Goal: Task Accomplishment & Management: Manage account settings

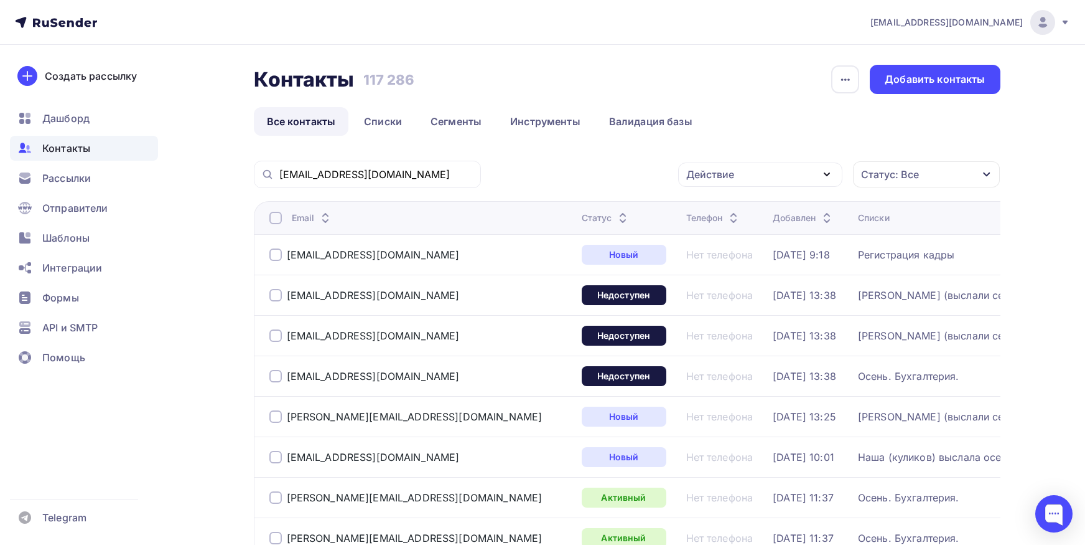
click at [386, 184] on div "[EMAIL_ADDRESS][DOMAIN_NAME]" at bounding box center [367, 174] width 227 height 27
click at [387, 182] on div "[EMAIL_ADDRESS][DOMAIN_NAME]" at bounding box center [367, 174] width 227 height 27
click at [391, 176] on input "[EMAIL_ADDRESS][DOMAIN_NAME]" at bounding box center [376, 174] width 194 height 14
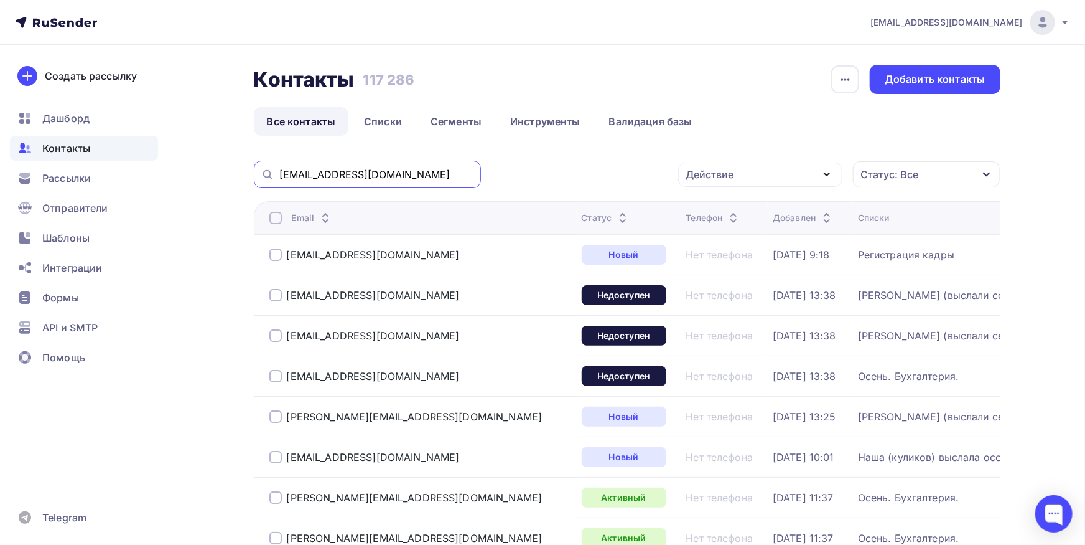
click at [391, 176] on input "[EMAIL_ADDRESS][DOMAIN_NAME]" at bounding box center [376, 174] width 194 height 14
paste input "buh03@petraline."
click at [357, 181] on input "orlovaolga@mail.buh03@[DOMAIN_NAME]" at bounding box center [376, 174] width 194 height 14
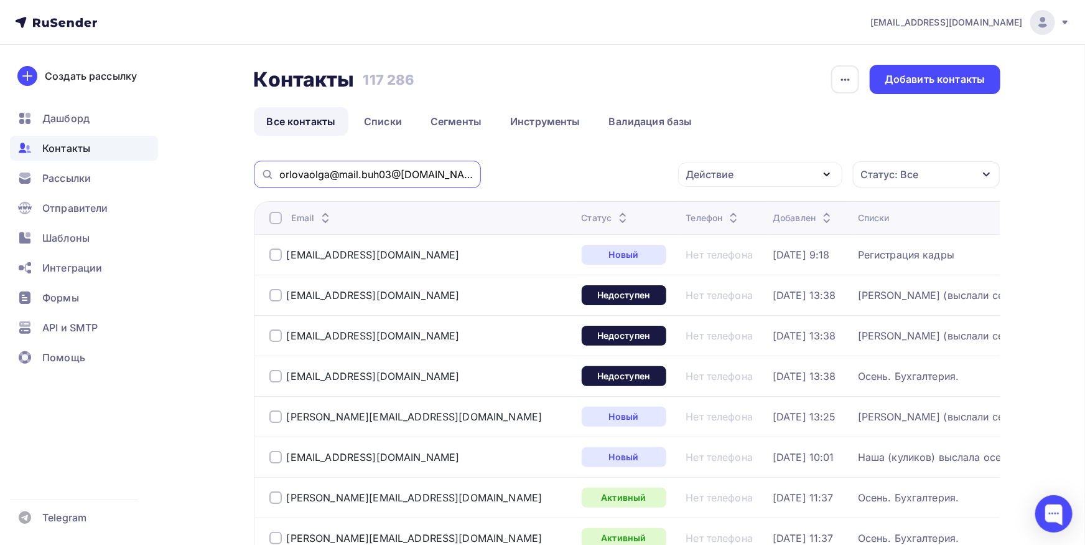
paste input "text"
drag, startPoint x: 258, startPoint y: 174, endPoint x: 205, endPoint y: 174, distance: 52.9
click at [279, 174] on input "[EMAIL_ADDRESS][DOMAIN_NAME]" at bounding box center [376, 174] width 194 height 14
type input "[DOMAIN_NAME]"
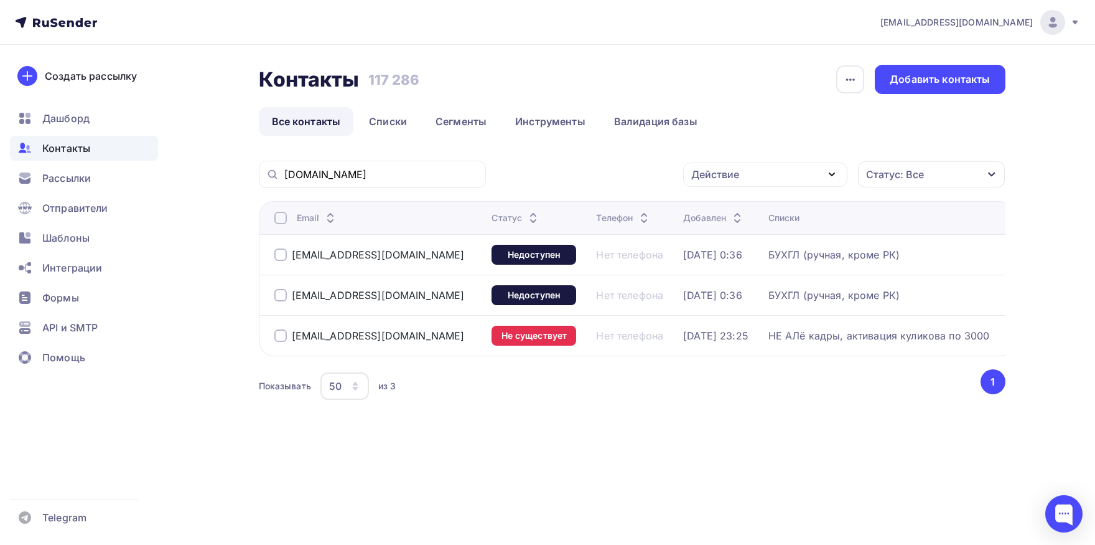
click at [280, 257] on div at bounding box center [280, 254] width 12 height 12
click at [278, 296] on div at bounding box center [280, 295] width 12 height 12
click at [278, 346] on td "[EMAIL_ADDRESS][DOMAIN_NAME]" at bounding box center [373, 335] width 228 height 40
click at [280, 340] on div at bounding box center [280, 335] width 12 height 12
click at [709, 181] on div "Действие" at bounding box center [715, 174] width 48 height 15
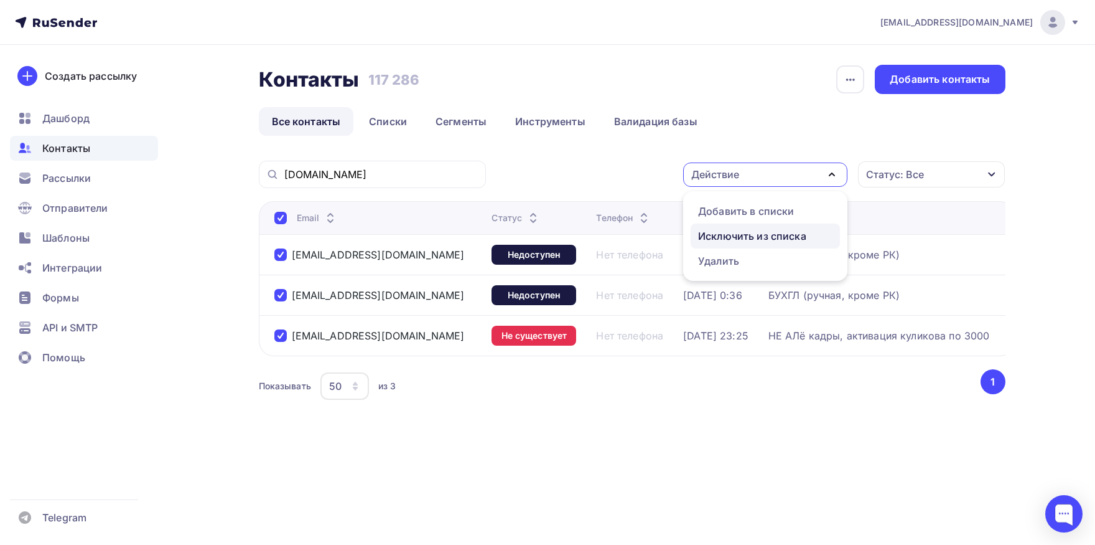
click at [716, 232] on div "Исключить из списка" at bounding box center [752, 235] width 108 height 15
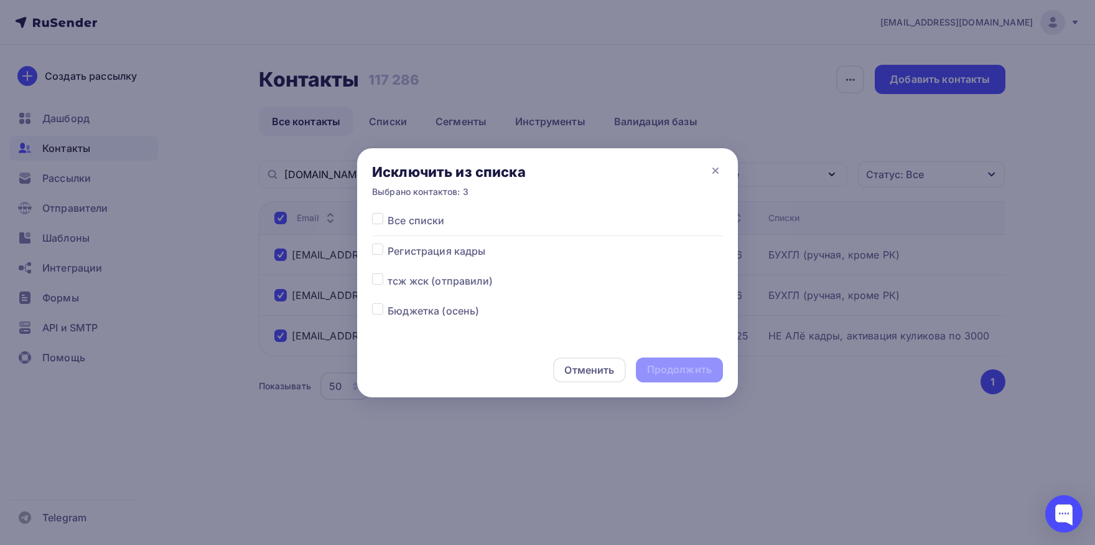
click at [388, 213] on label at bounding box center [388, 213] width 0 height 0
click at [377, 215] on input "checkbox" at bounding box center [377, 218] width 11 height 11
checkbox input "true"
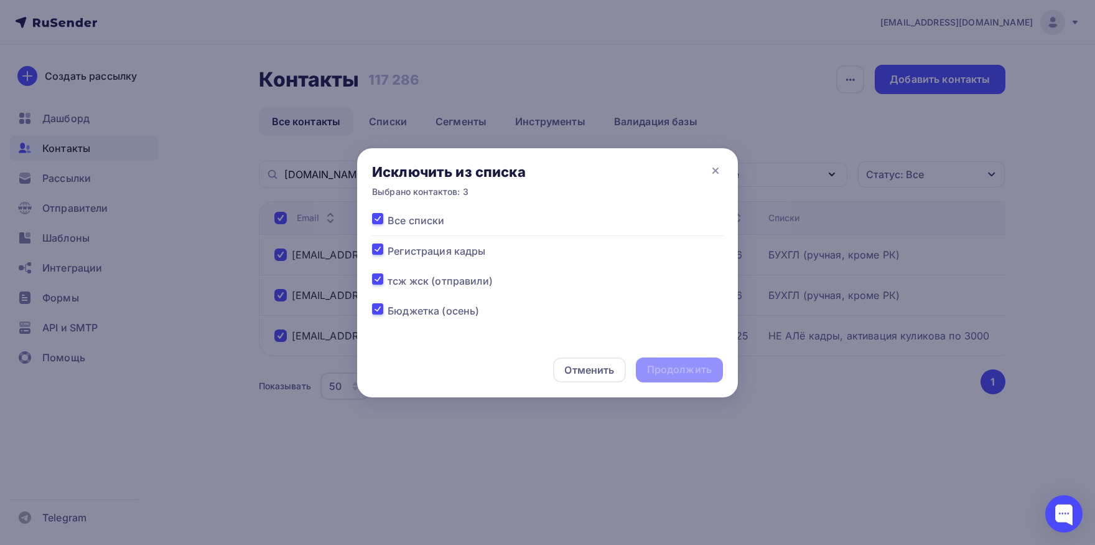
checkbox input "true"
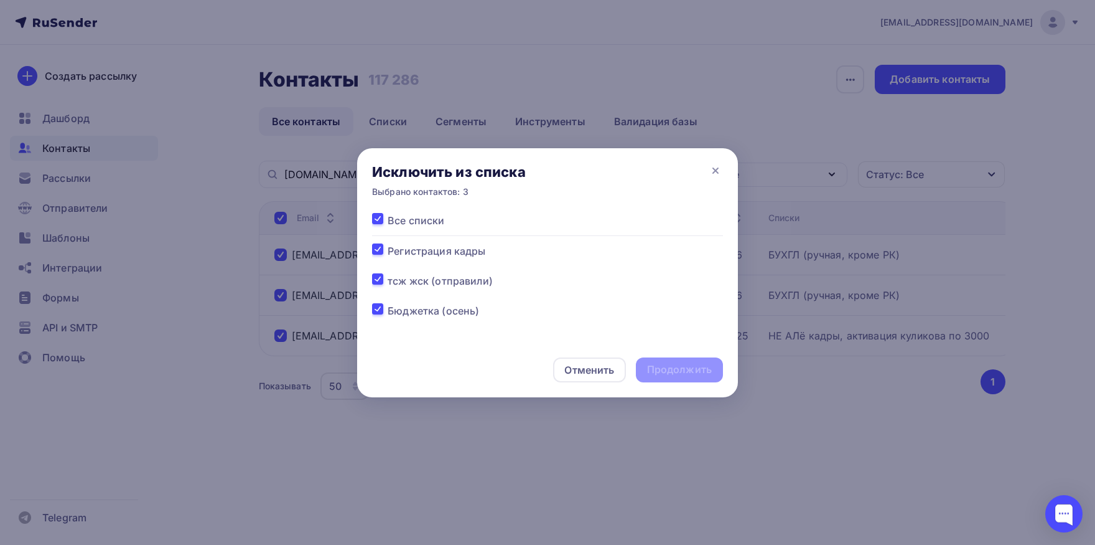
checkbox input "true"
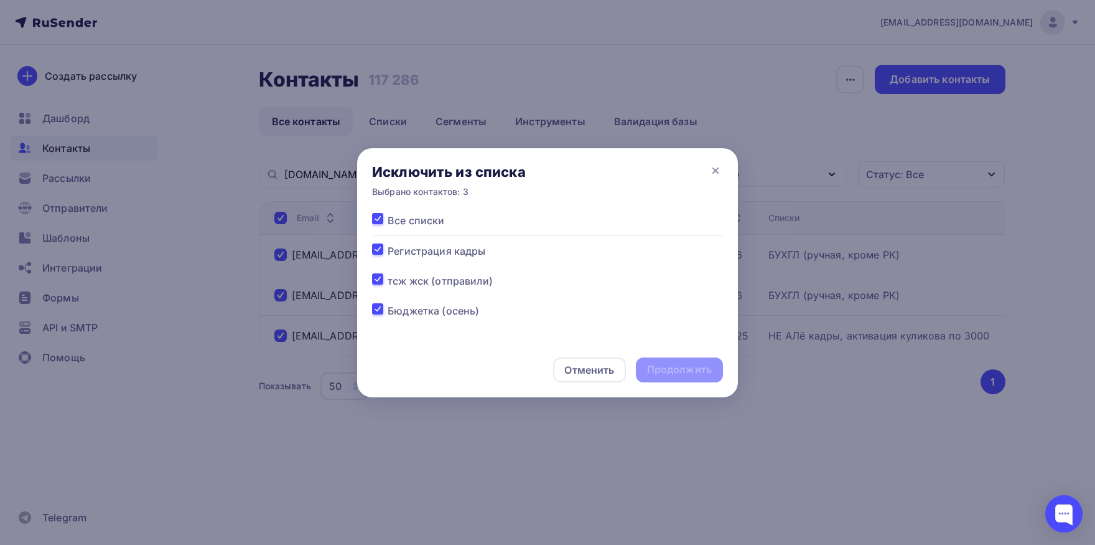
checkbox input "true"
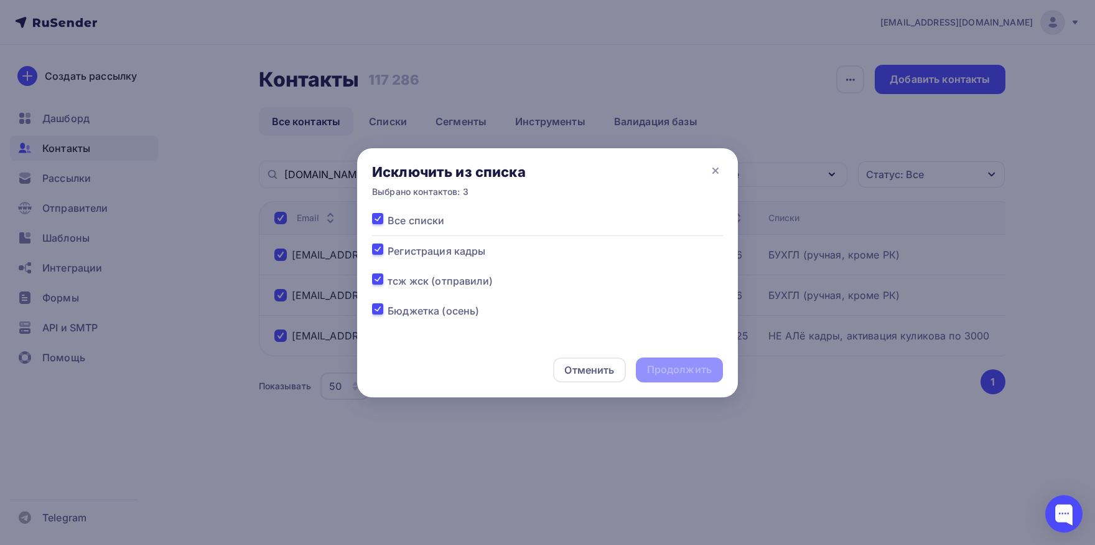
checkbox input "true"
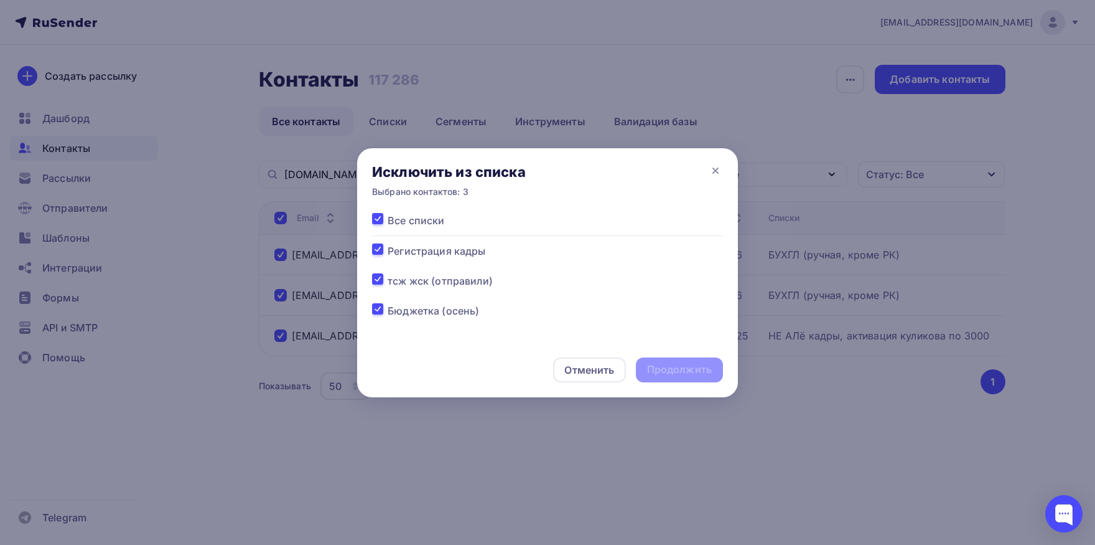
checkbox input "true"
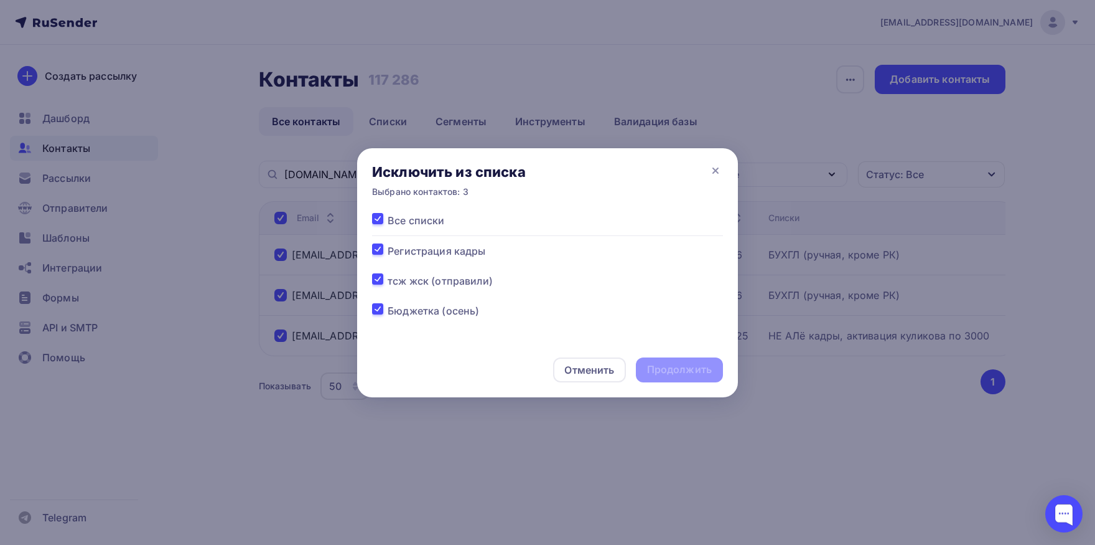
checkbox input "true"
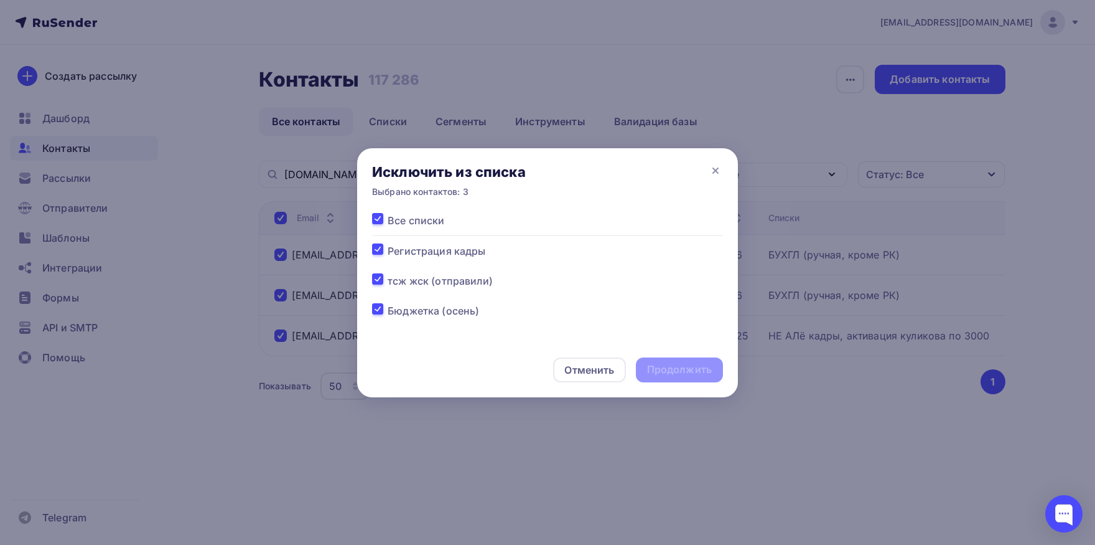
checkbox input "true"
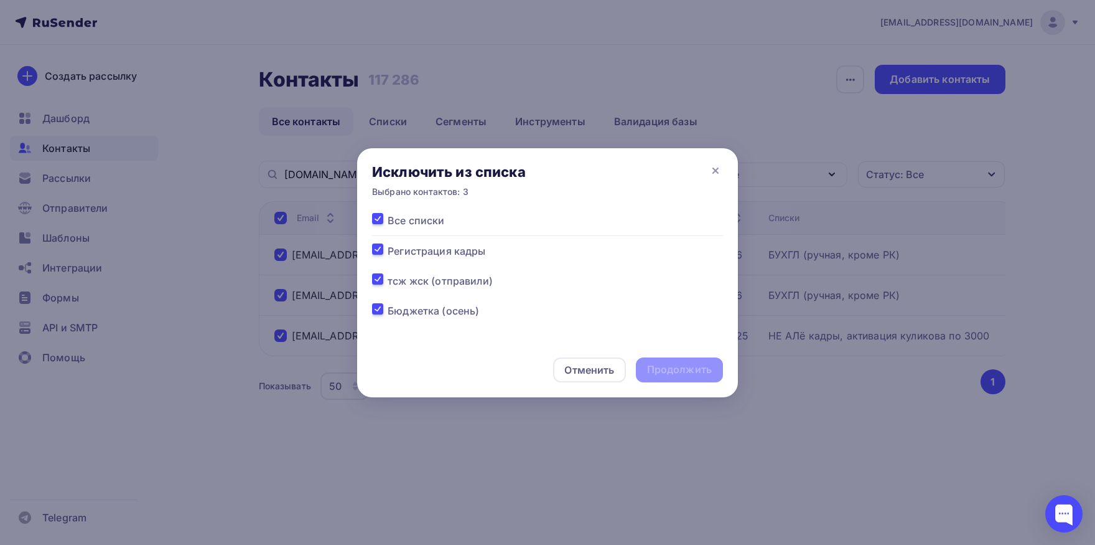
checkbox input "true"
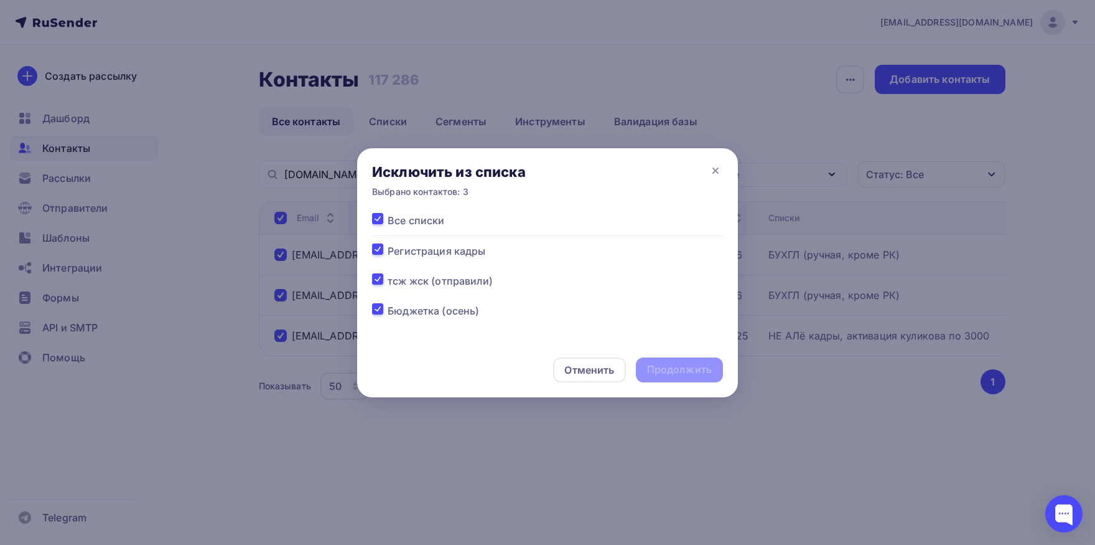
checkbox input "true"
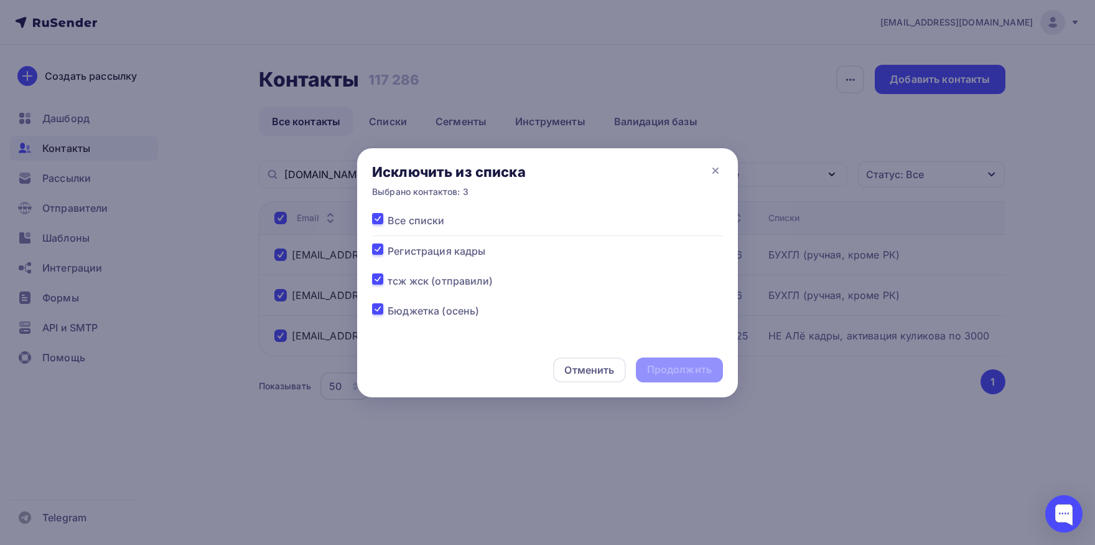
checkbox input "true"
click at [688, 367] on div "Продолжить" at bounding box center [679, 369] width 65 height 14
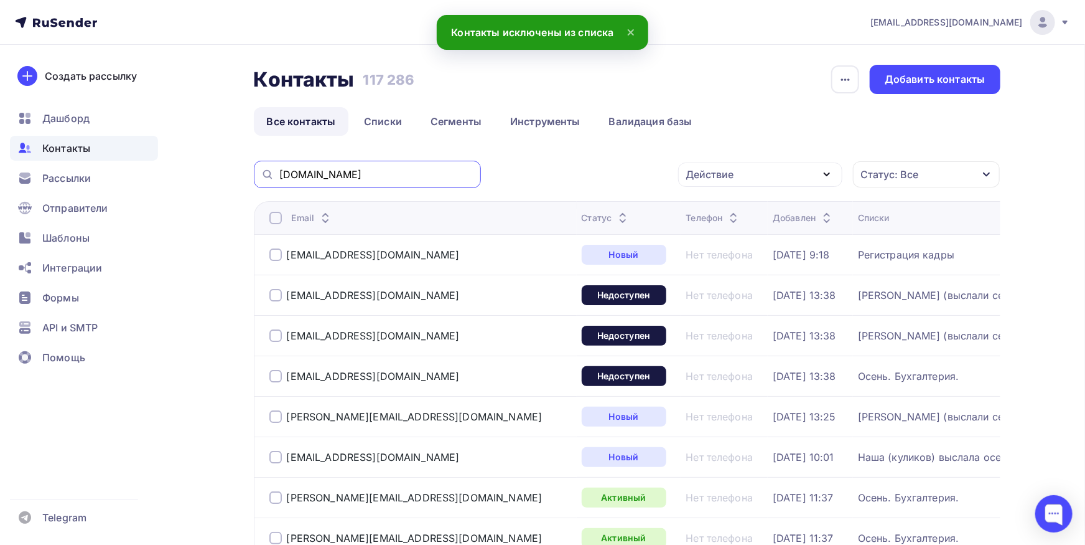
click at [429, 174] on input "[DOMAIN_NAME]" at bounding box center [376, 174] width 194 height 14
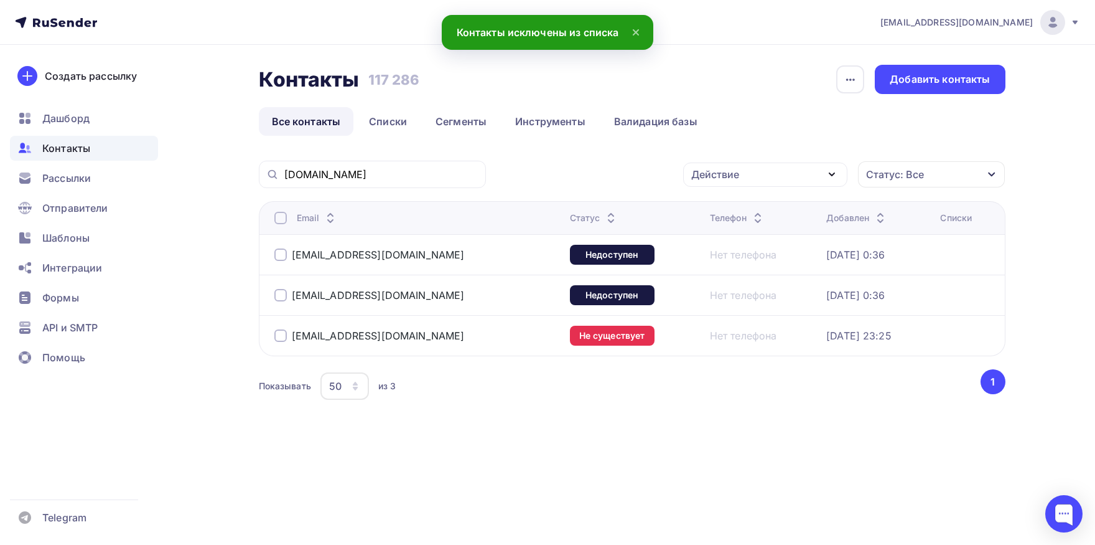
click at [279, 221] on div at bounding box center [280, 218] width 12 height 12
click at [720, 164] on div "Действие" at bounding box center [765, 174] width 164 height 24
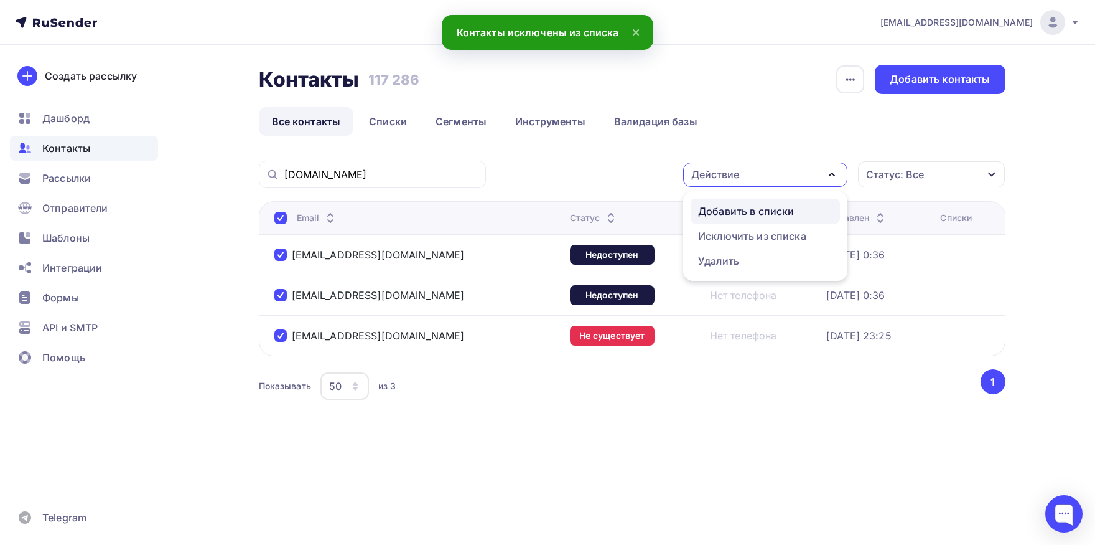
click at [719, 208] on div "Добавить в списки" at bounding box center [746, 211] width 96 height 15
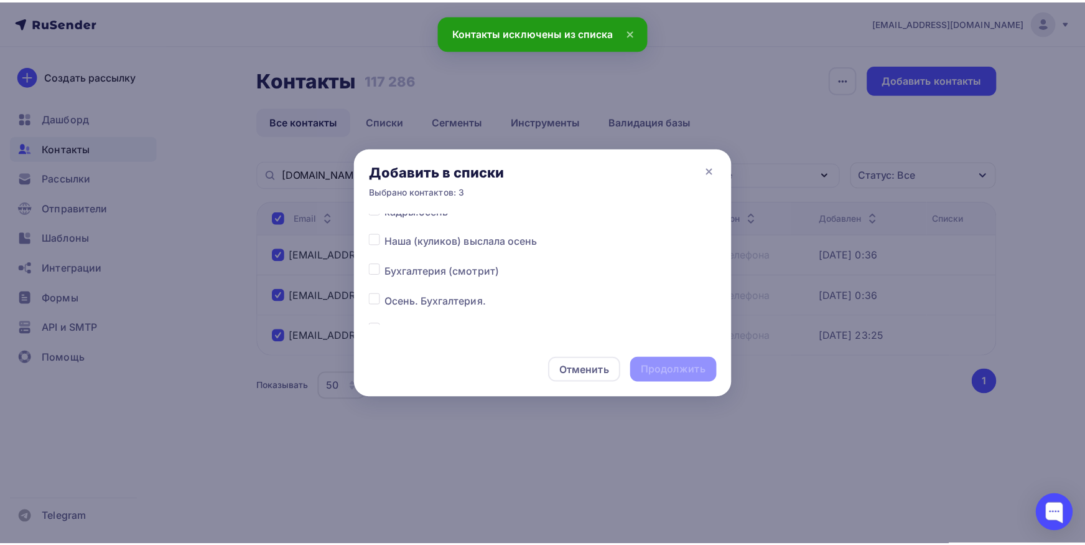
scroll to position [130, 0]
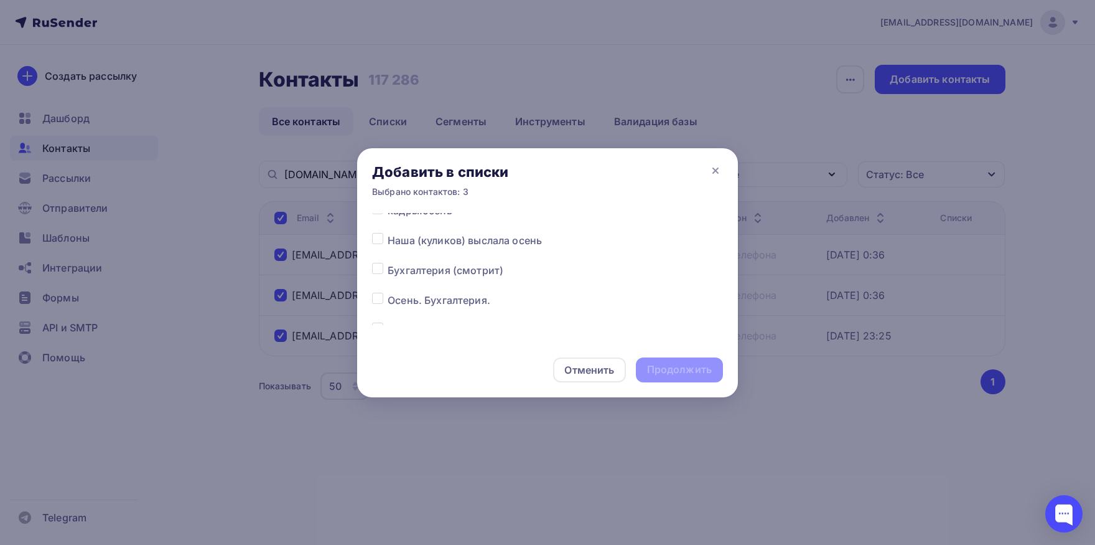
click at [388, 293] on label at bounding box center [388, 293] width 0 height 0
click at [378, 299] on input "checkbox" at bounding box center [377, 298] width 11 height 11
checkbox input "true"
click at [665, 372] on div "Продолжить" at bounding box center [679, 369] width 65 height 14
